Goal: Task Accomplishment & Management: Use online tool/utility

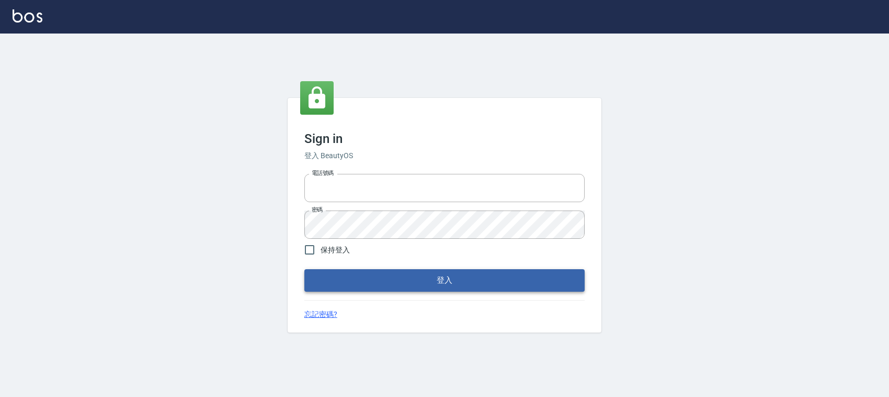
type input "0228335030"
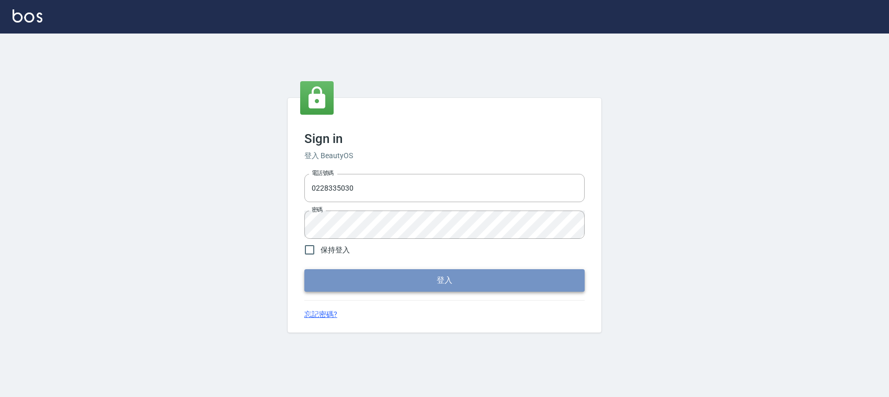
click at [403, 283] on button "登入" at bounding box center [444, 280] width 280 height 22
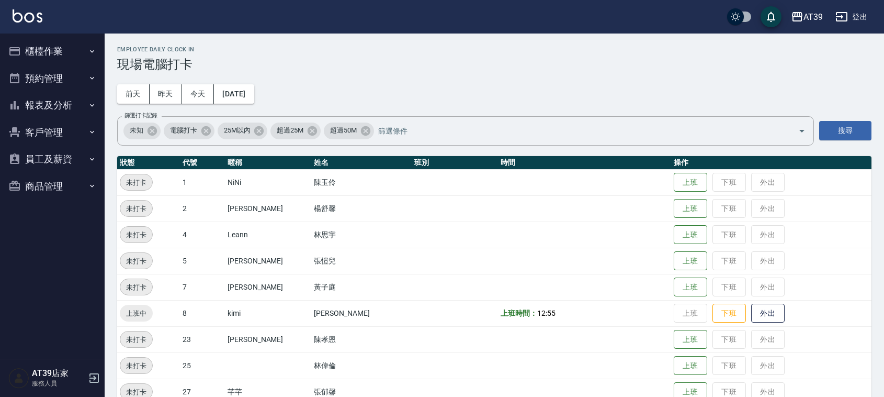
scroll to position [177, 0]
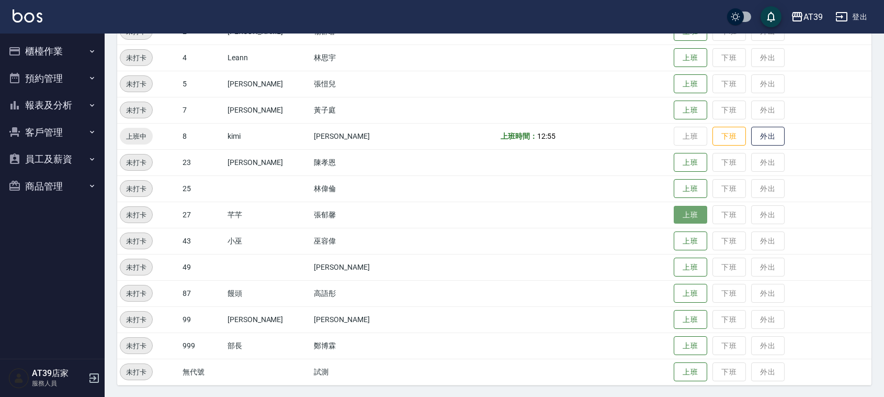
click at [678, 221] on button "上班" at bounding box center [690, 215] width 33 height 18
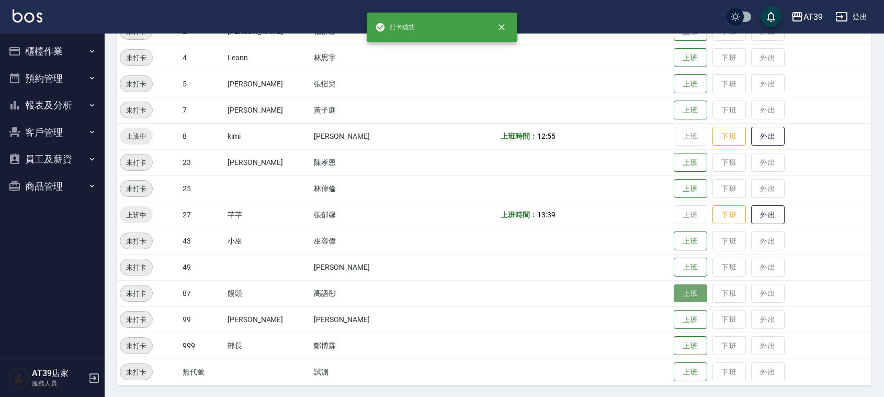
click at [674, 295] on button "上班" at bounding box center [690, 293] width 33 height 18
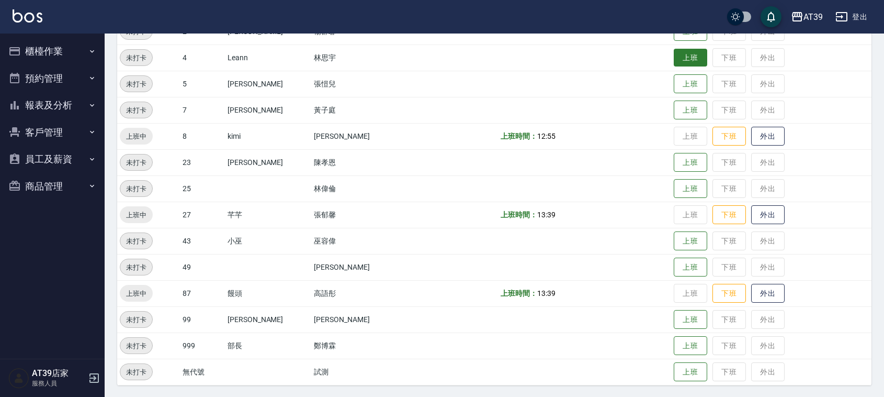
drag, startPoint x: 1, startPoint y: 290, endPoint x: 665, endPoint y: 60, distance: 703.2
click at [674, 60] on button "上班" at bounding box center [690, 58] width 33 height 18
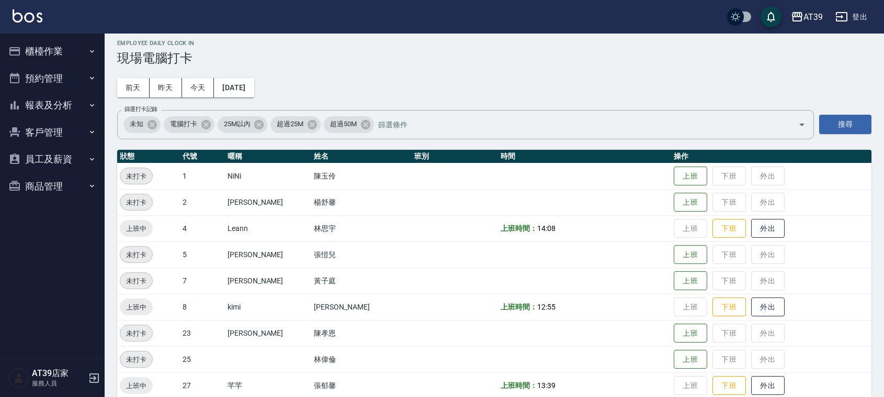
scroll to position [0, 0]
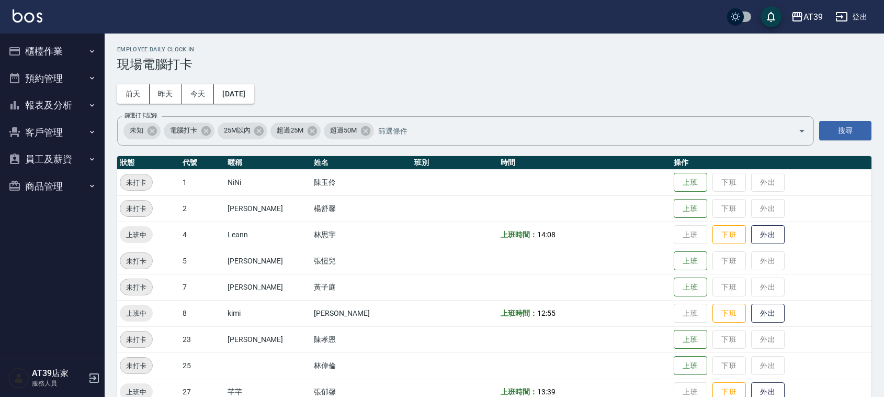
click at [58, 50] on button "櫃檯作業" at bounding box center [52, 51] width 96 height 27
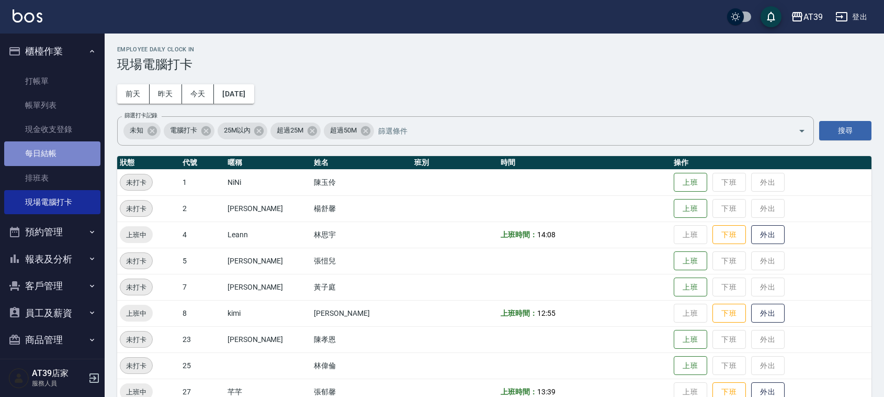
click at [57, 160] on link "每日結帳" at bounding box center [52, 153] width 96 height 24
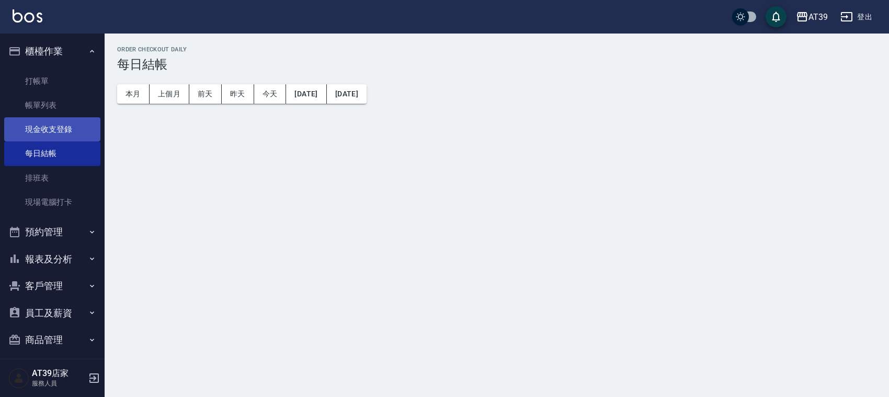
click at [56, 131] on link "現金收支登錄" at bounding box center [52, 129] width 96 height 24
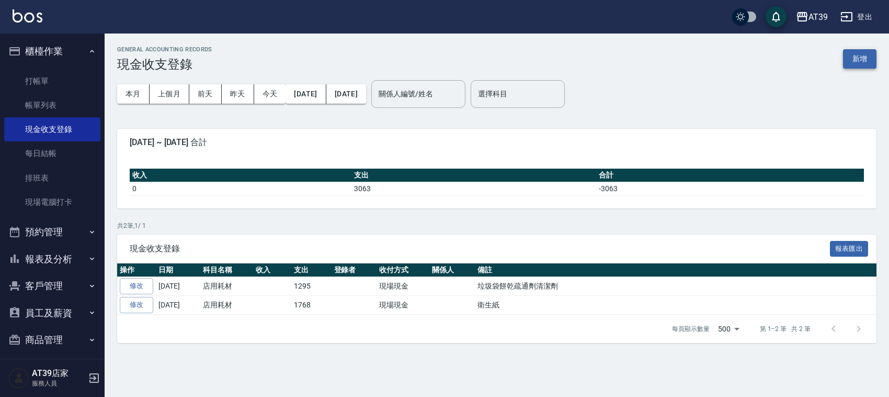
click at [864, 59] on button "新增" at bounding box center [859, 58] width 33 height 19
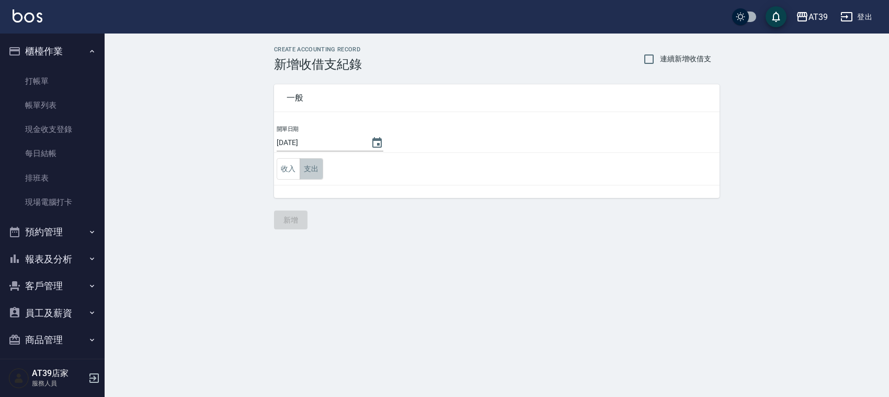
click at [307, 177] on button "支出" at bounding box center [312, 168] width 24 height 21
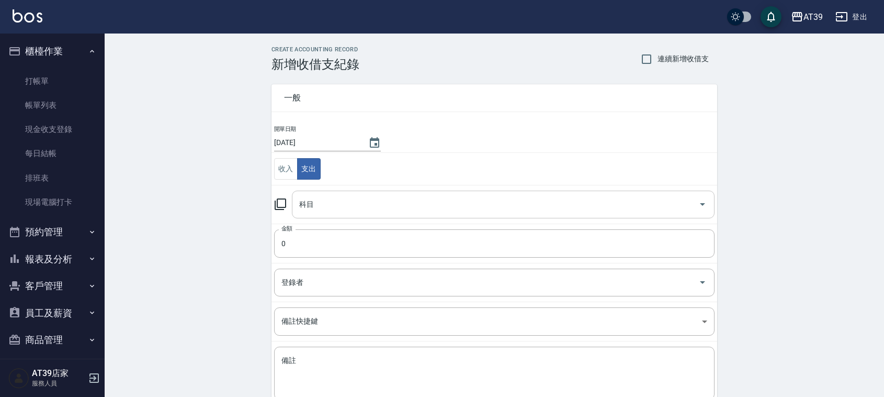
click at [317, 206] on input "科目" at bounding box center [496, 204] width 398 height 18
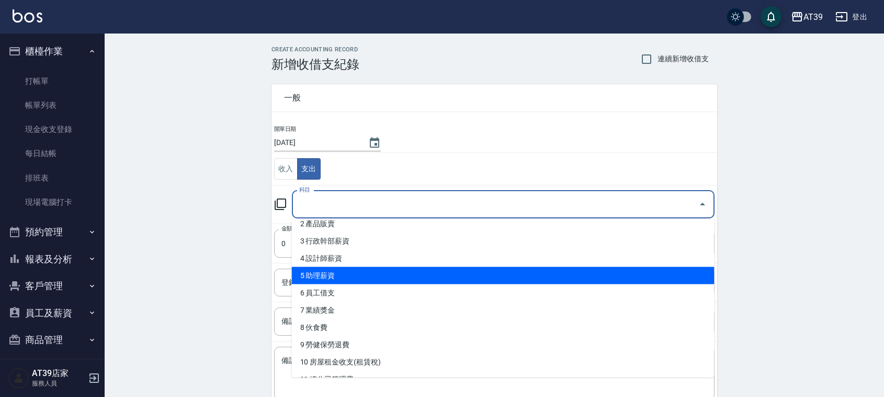
scroll to position [65, 0]
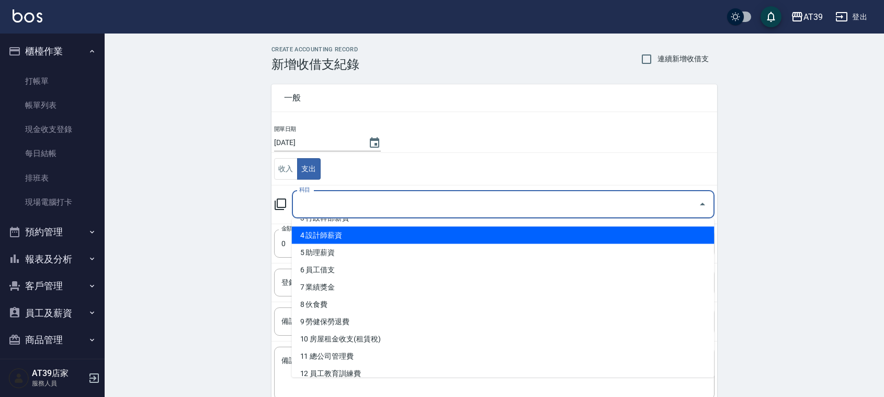
click at [366, 236] on li "4 設計師薪資" at bounding box center [503, 235] width 423 height 17
type input "4 設計師薪資"
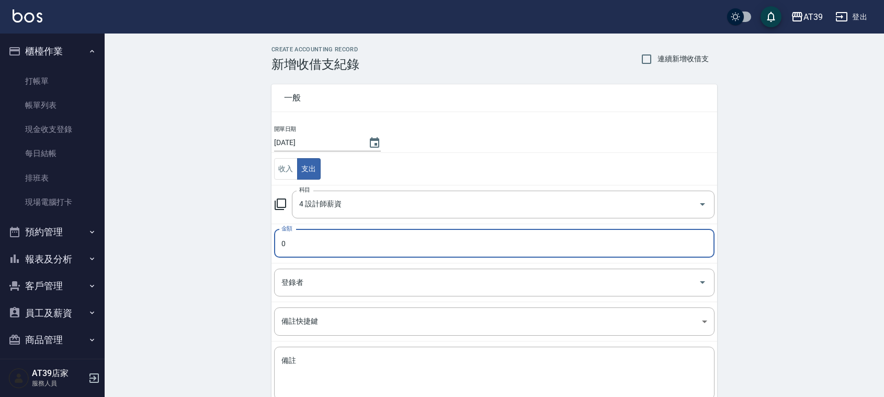
click at [297, 250] on input "0" at bounding box center [494, 243] width 441 height 28
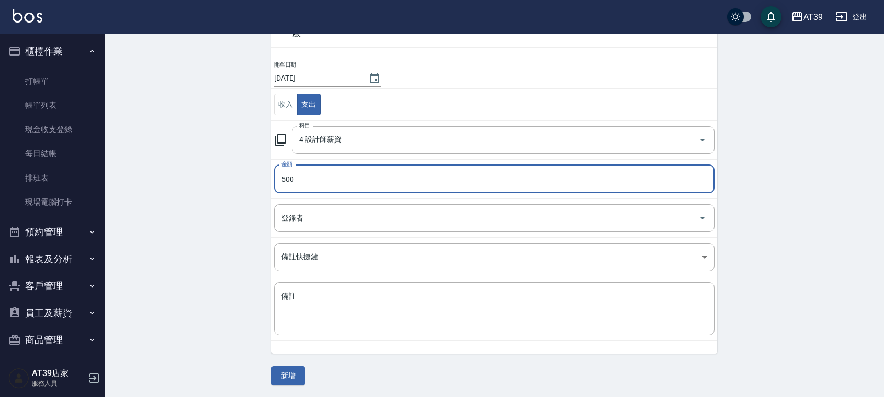
scroll to position [66, 0]
type input "500"
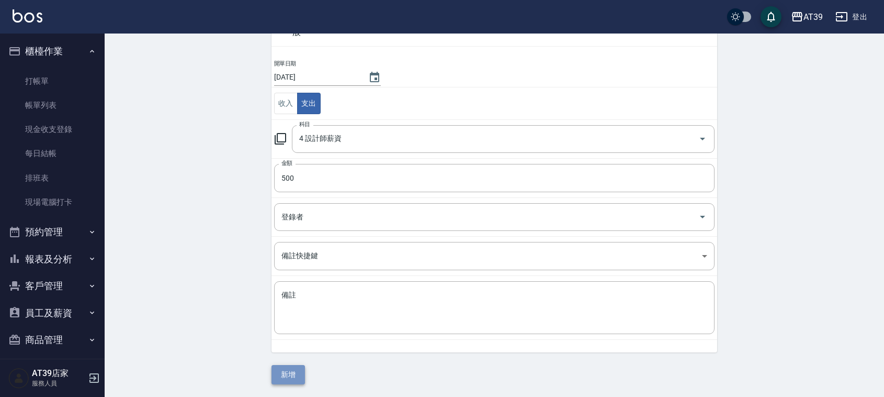
click at [300, 379] on button "新增" at bounding box center [288, 374] width 33 height 19
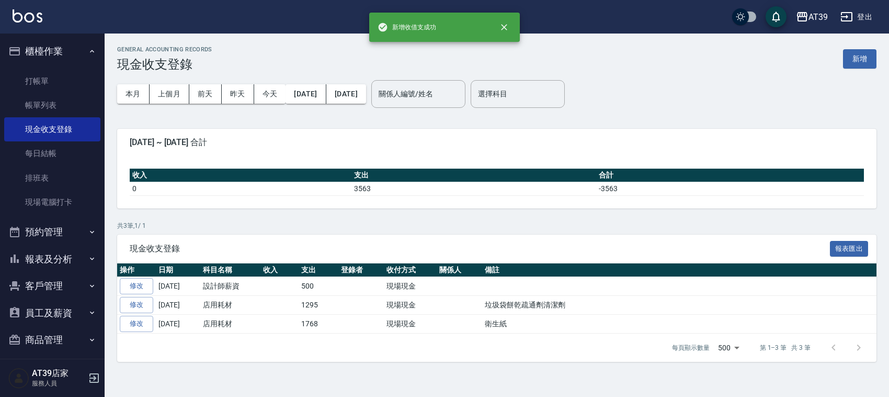
click at [30, 16] on img at bounding box center [28, 15] width 30 height 13
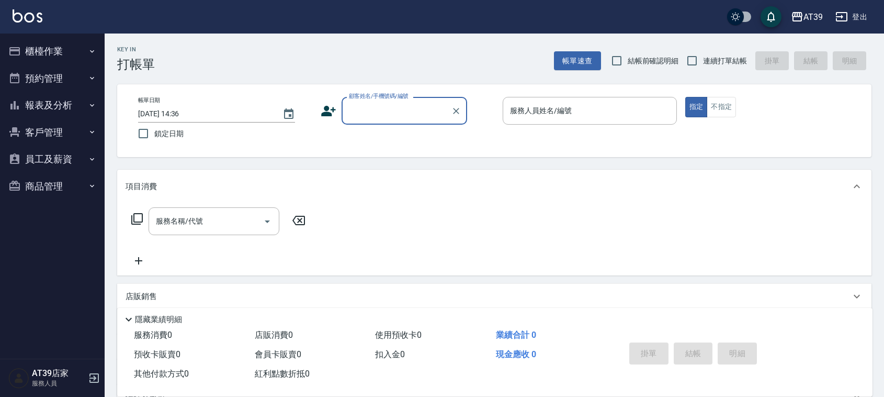
click at [31, 19] on img at bounding box center [28, 15] width 30 height 13
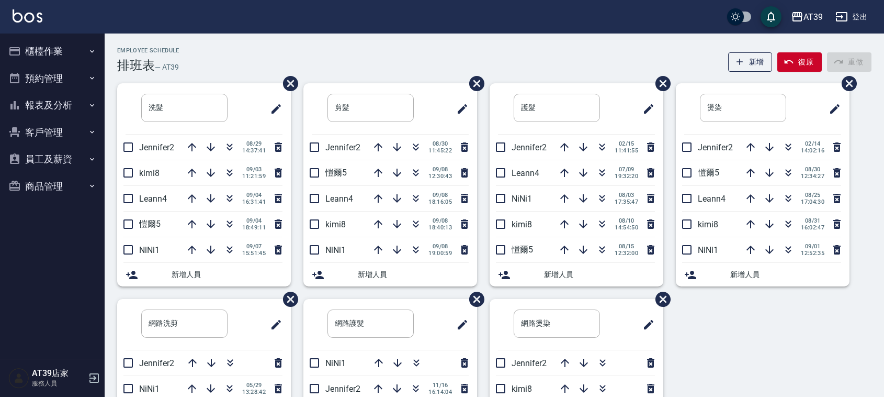
click at [375, 25] on div "AT39 登出" at bounding box center [442, 16] width 884 height 33
click at [191, 44] on div "Employee Schedule 排班表 — AT39 新增 復原 重做 洗髮 ​ Jennifer2 08/29 14:37:41 kimi8 09/03…" at bounding box center [495, 275] width 780 height 485
click at [827, 365] on div "洗髮 ​ Jennifer2 08/29 14:37:41 kimi8 09/03 11:21:59 Leann4 09/04 16:31:41 愷爾5 09…" at bounding box center [488, 298] width 767 height 431
